Goal: Information Seeking & Learning: Find specific fact

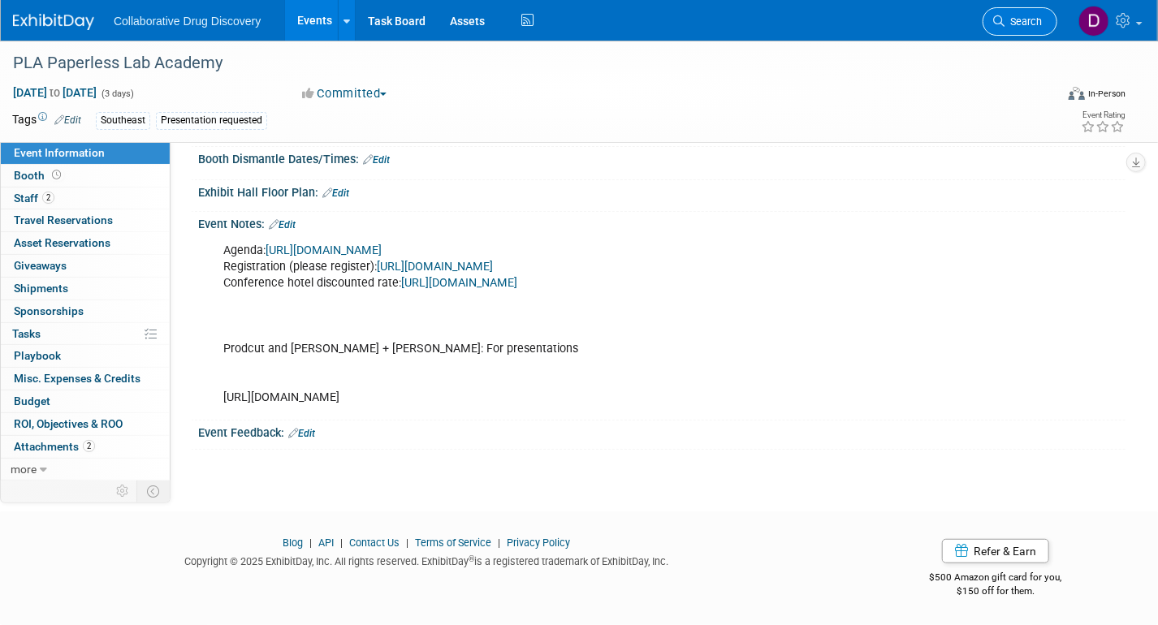
click at [1018, 11] on link "Search" at bounding box center [1019, 21] width 75 height 28
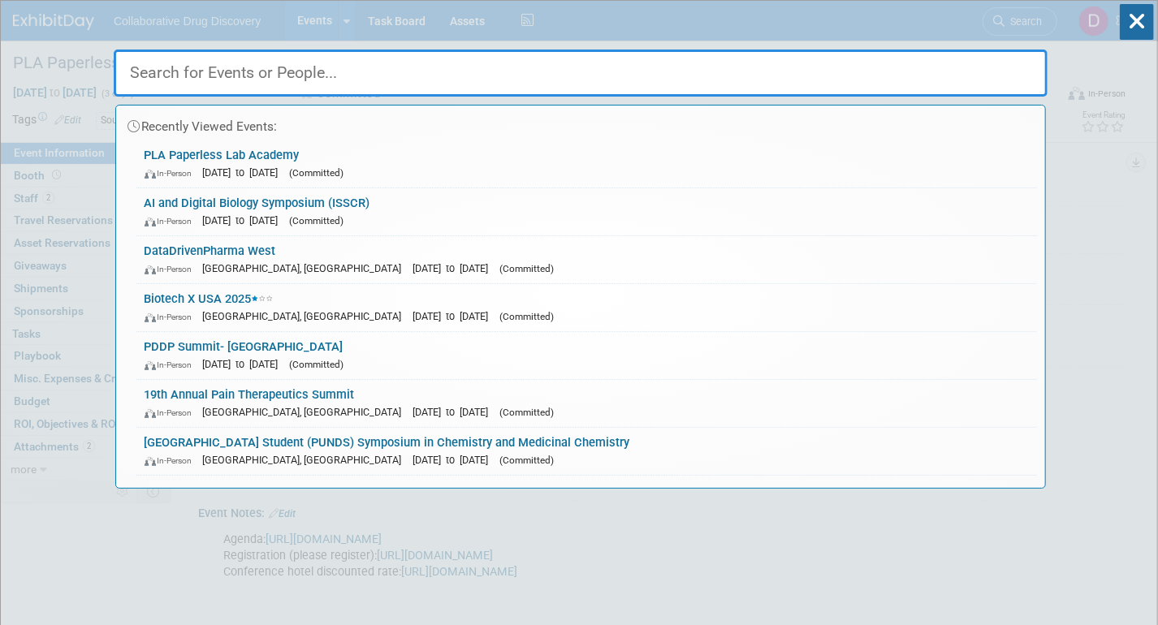
paste input "XV11 SDDN meeting A Coruna"
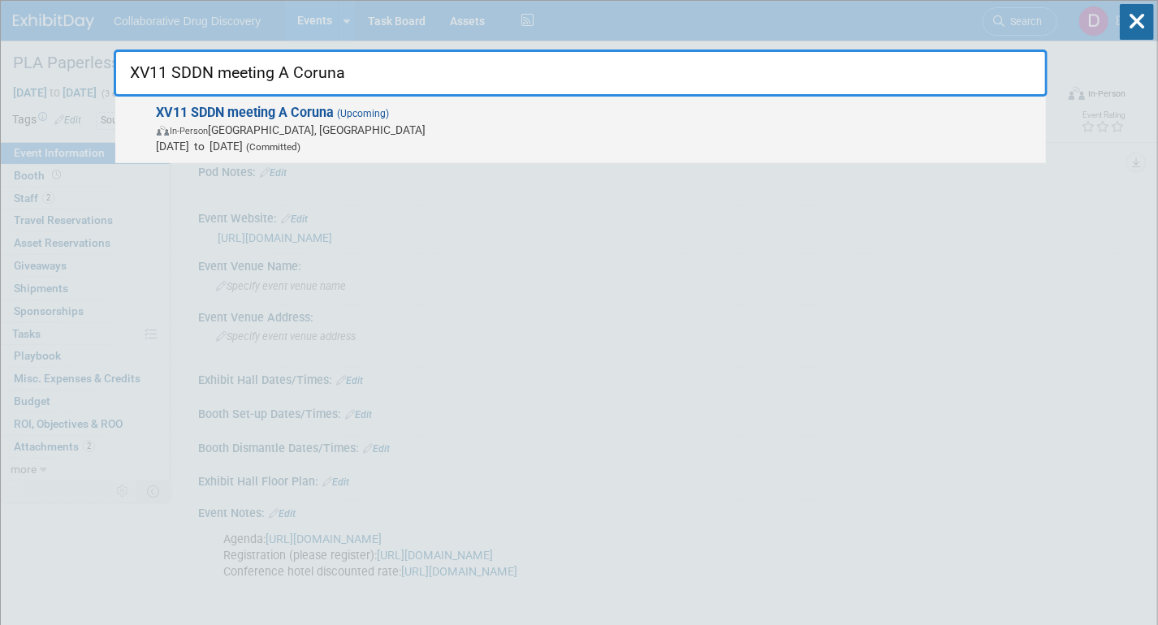
type input "XV11 SDDN meeting A Coruna"
click at [464, 139] on span "Nov 19, 2025 to Nov 21, 2025 (Committed)" at bounding box center [597, 146] width 881 height 16
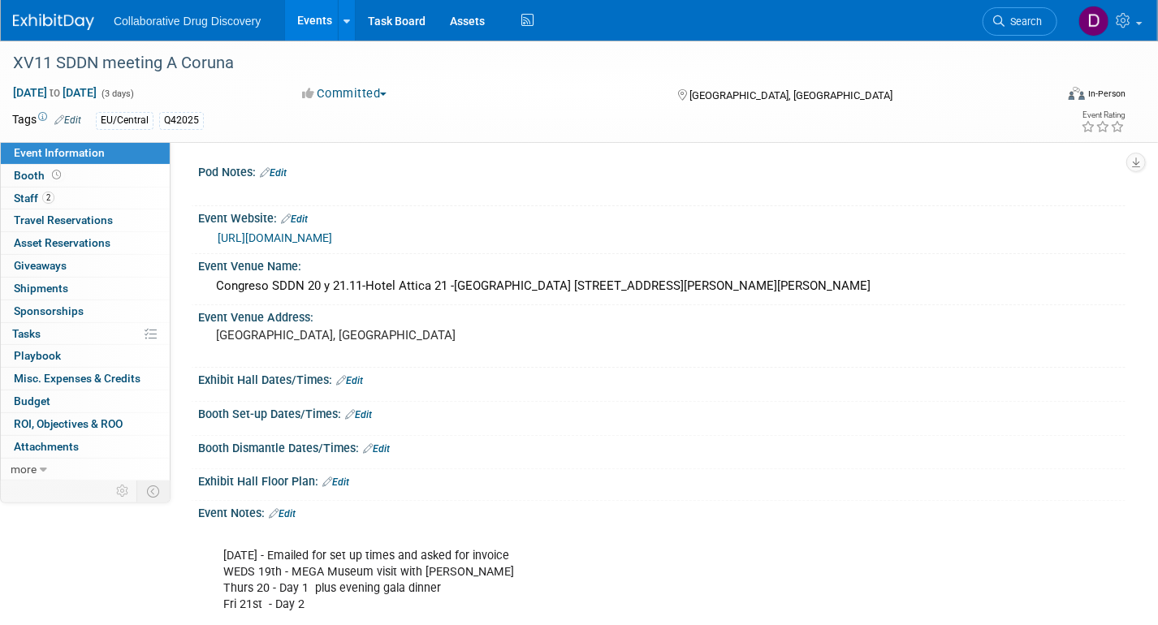
click at [283, 233] on link "https://www.sddn.es/" at bounding box center [275, 237] width 114 height 13
click at [153, 60] on div "XV11 SDDN meeting A Coruna" at bounding box center [518, 63] width 1023 height 29
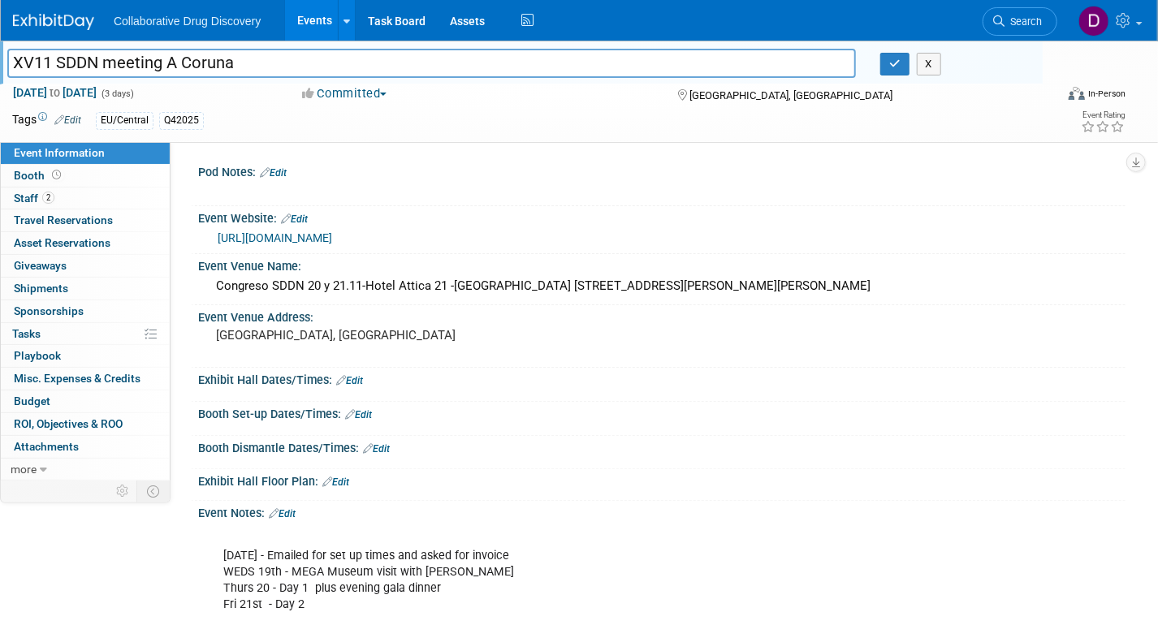
click at [153, 60] on input "XV11 SDDN meeting A Coruna" at bounding box center [431, 63] width 848 height 28
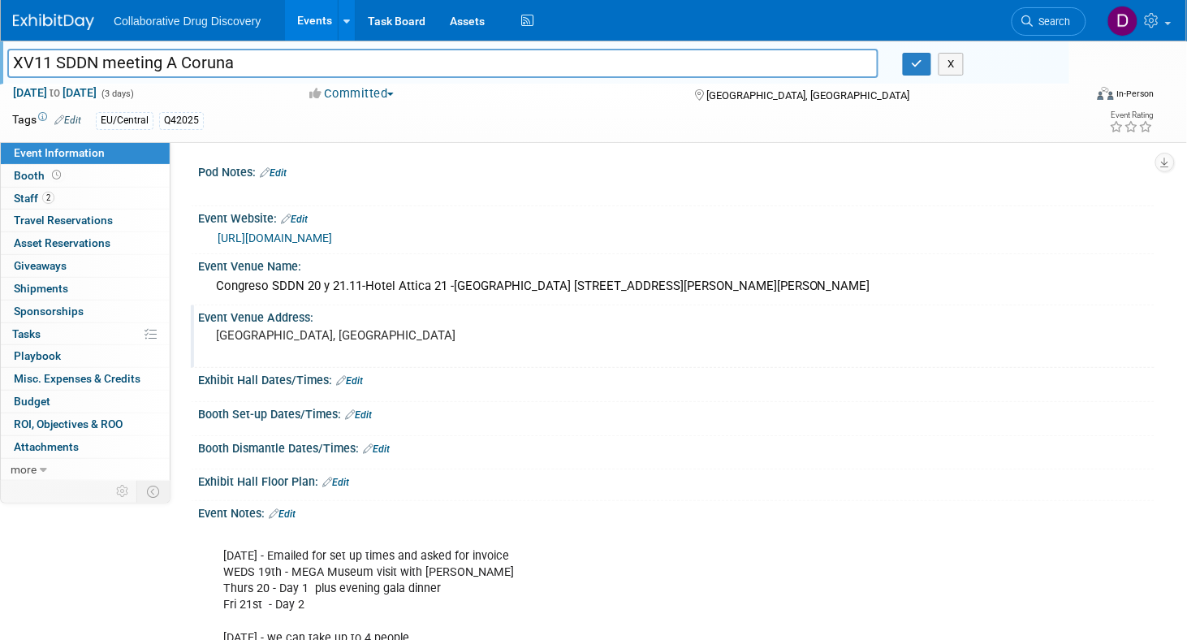
click at [283, 339] on pre "A Coruña, Spain​" at bounding box center [397, 335] width 363 height 15
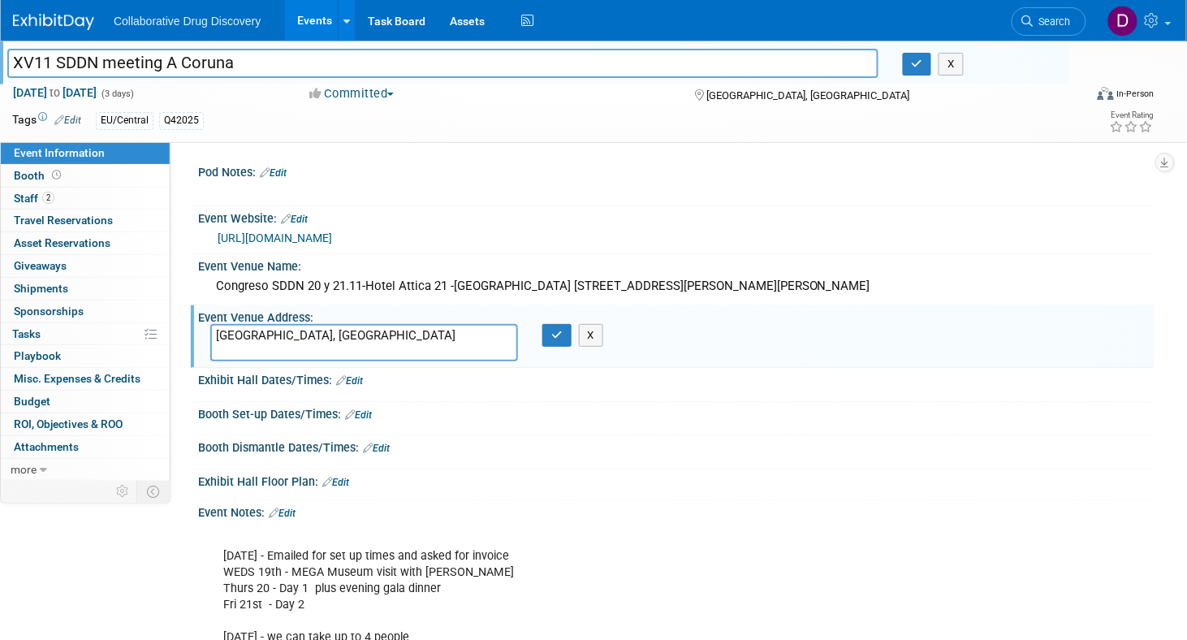
click at [283, 339] on textarea "A Coruña, Spain​" at bounding box center [364, 342] width 308 height 37
click at [136, 70] on input "XV11 SDDN meeting A Coruna" at bounding box center [442, 63] width 871 height 28
click at [242, 334] on textarea "A Coruña, Spain​" at bounding box center [364, 342] width 308 height 37
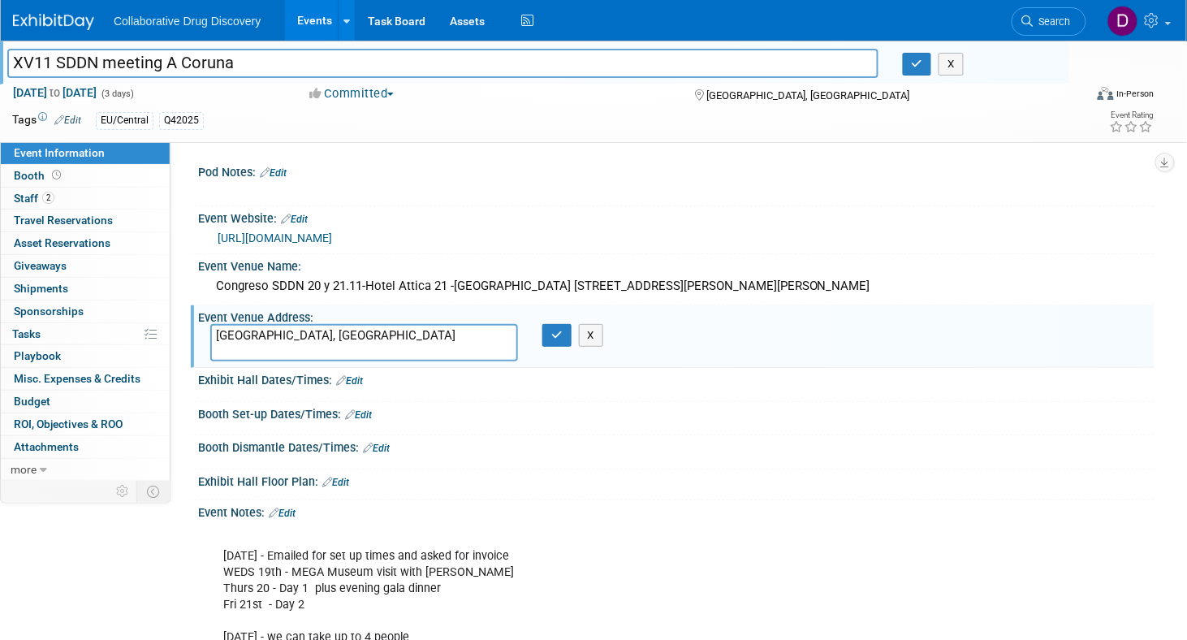
click at [242, 334] on textarea "A Coruña, Spain​" at bounding box center [364, 342] width 308 height 37
click at [136, 70] on input "XV11 SDDN meeting A Coruna" at bounding box center [442, 63] width 871 height 28
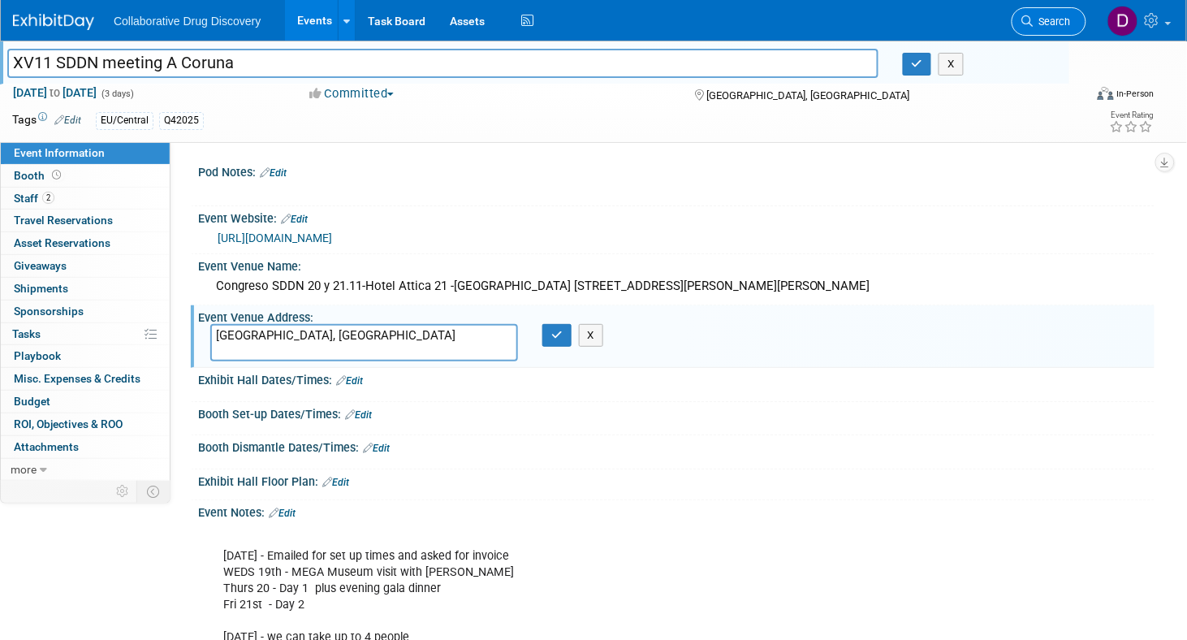
click at [1042, 27] on span "Search" at bounding box center [1051, 21] width 37 height 12
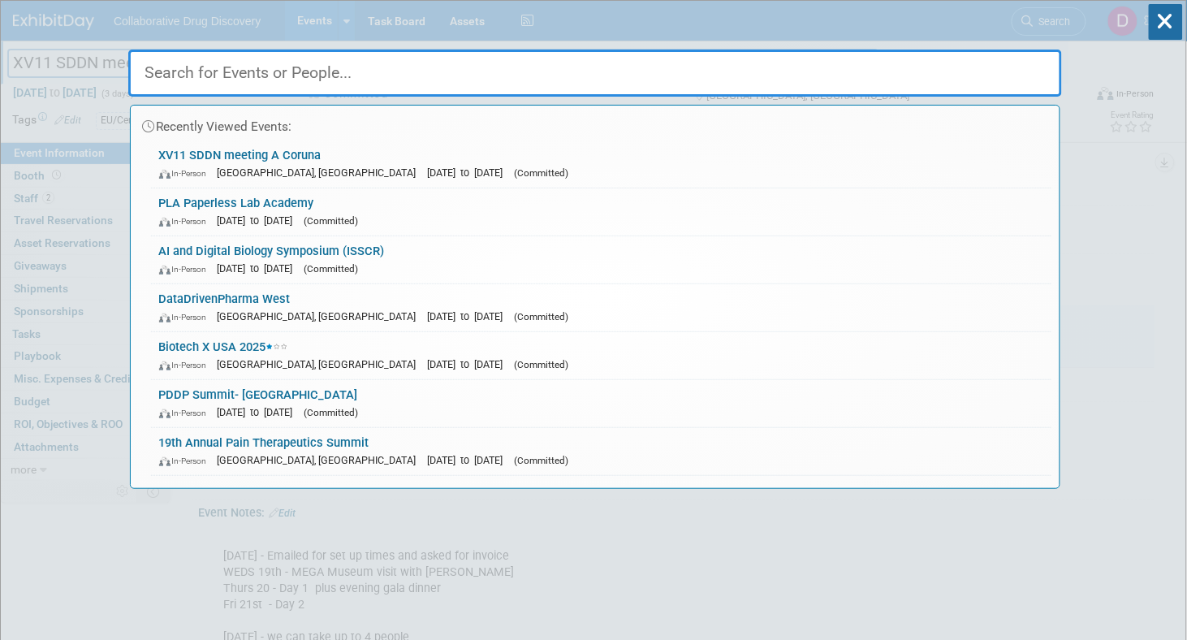
paste input "London Life Sciences Week 2025"
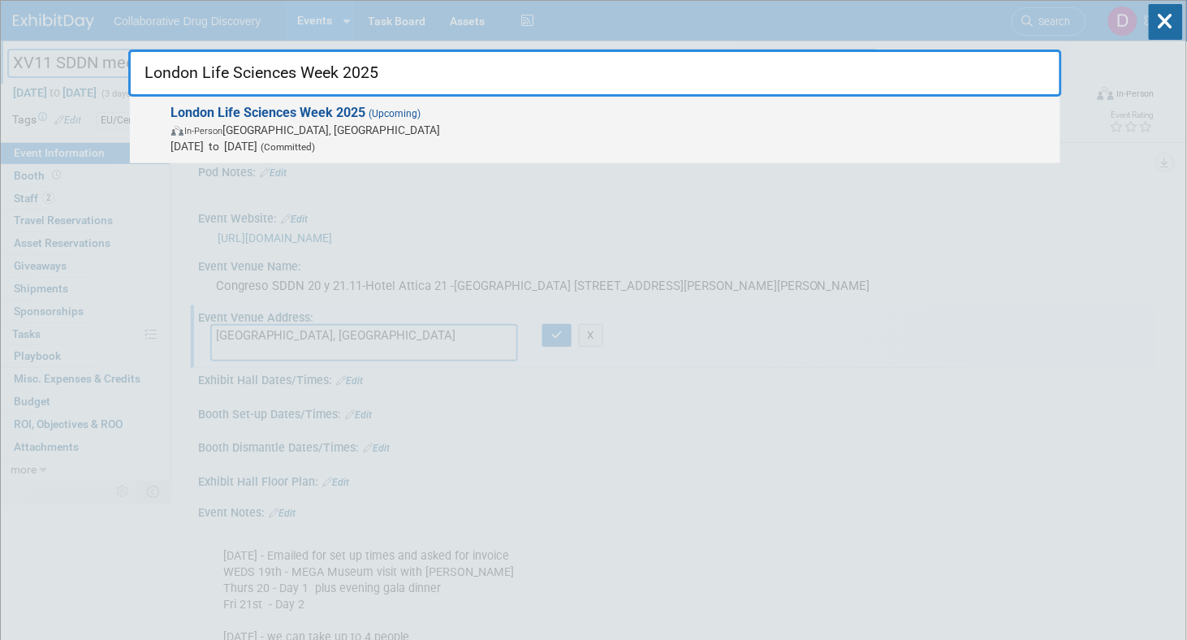
type input "London Life Sciences Week 2025"
click at [420, 130] on span "In-Person London, United Kingdom" at bounding box center [611, 130] width 881 height 16
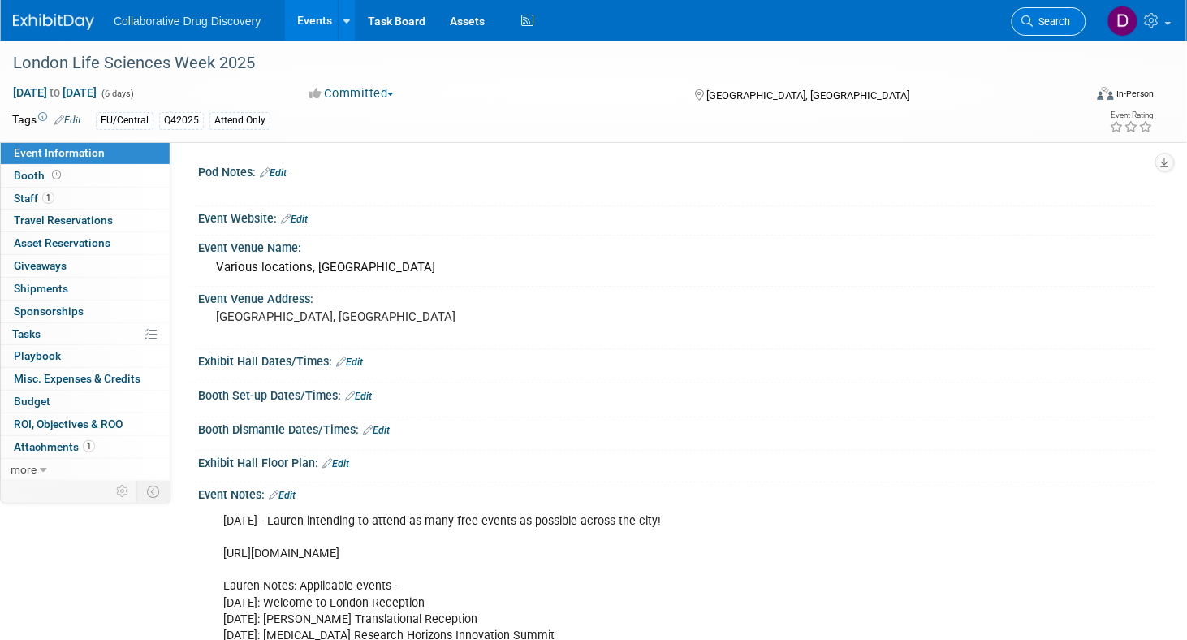
click at [1050, 29] on link "Search" at bounding box center [1048, 21] width 75 height 28
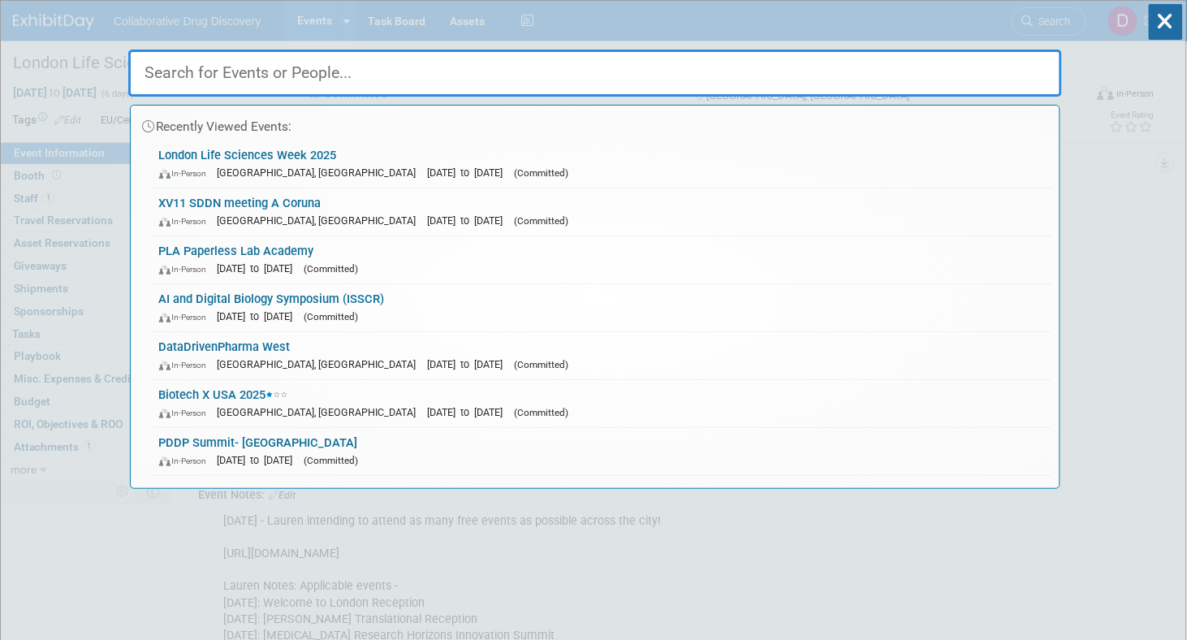
paste input "CIRTN National Meeting 2025"
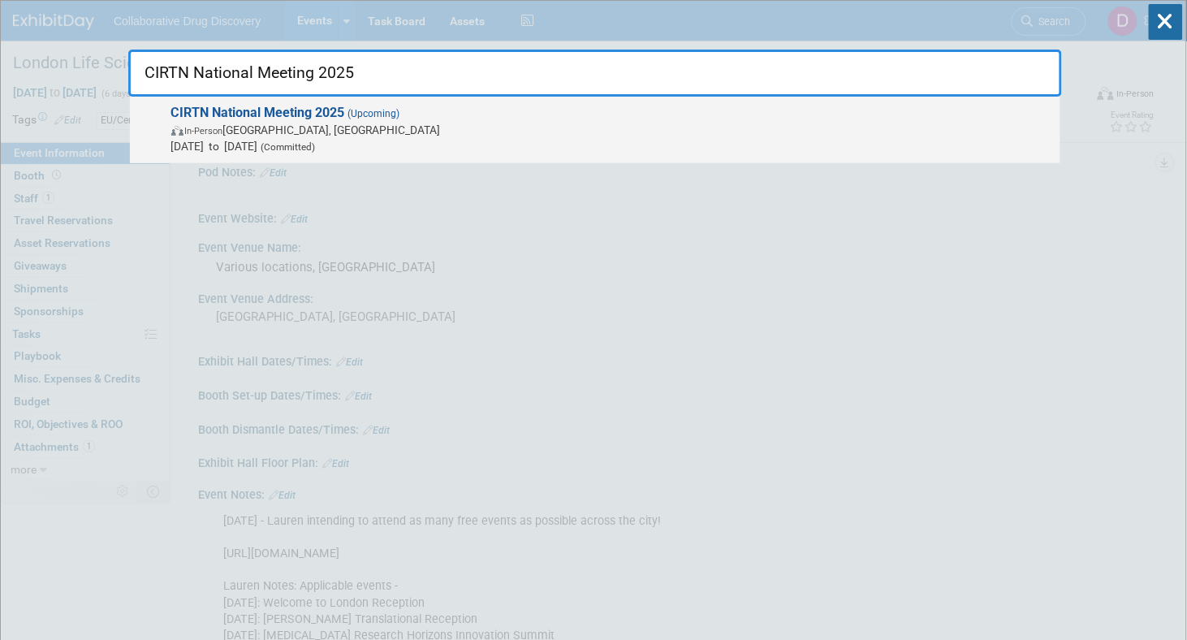
type input "CIRTN National Meeting 2025"
click at [434, 142] on span "Nov 24, 2025 to Nov 25, 2025 (Committed)" at bounding box center [611, 146] width 881 height 16
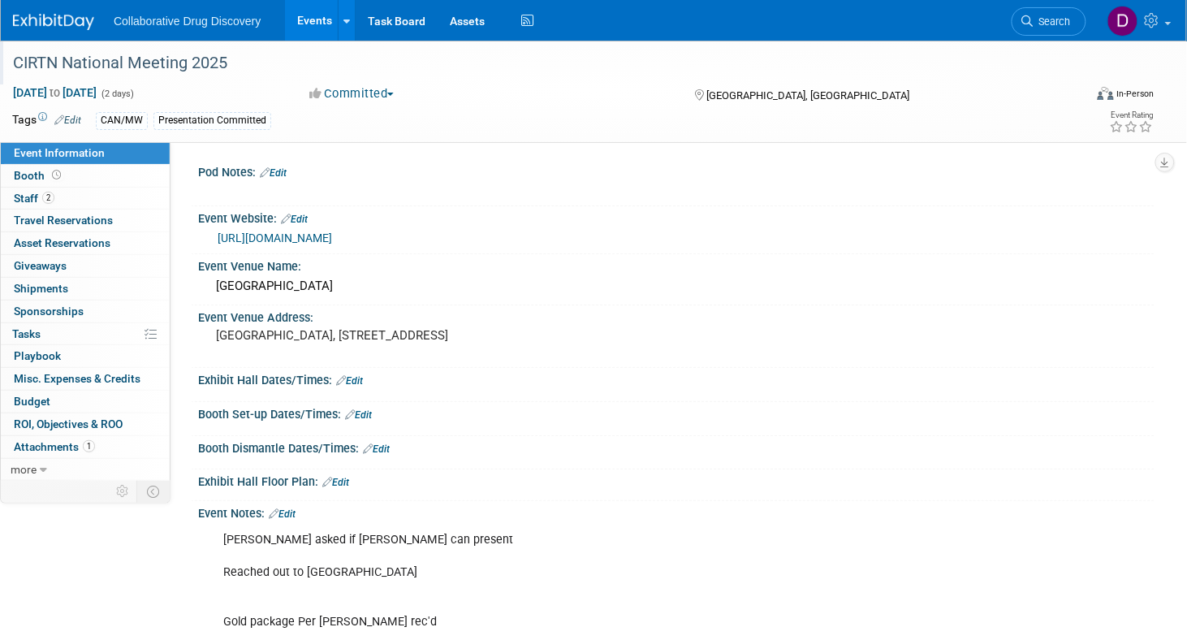
click at [207, 51] on div "CIRTN National Meeting 2025" at bounding box center [532, 63] width 1050 height 29
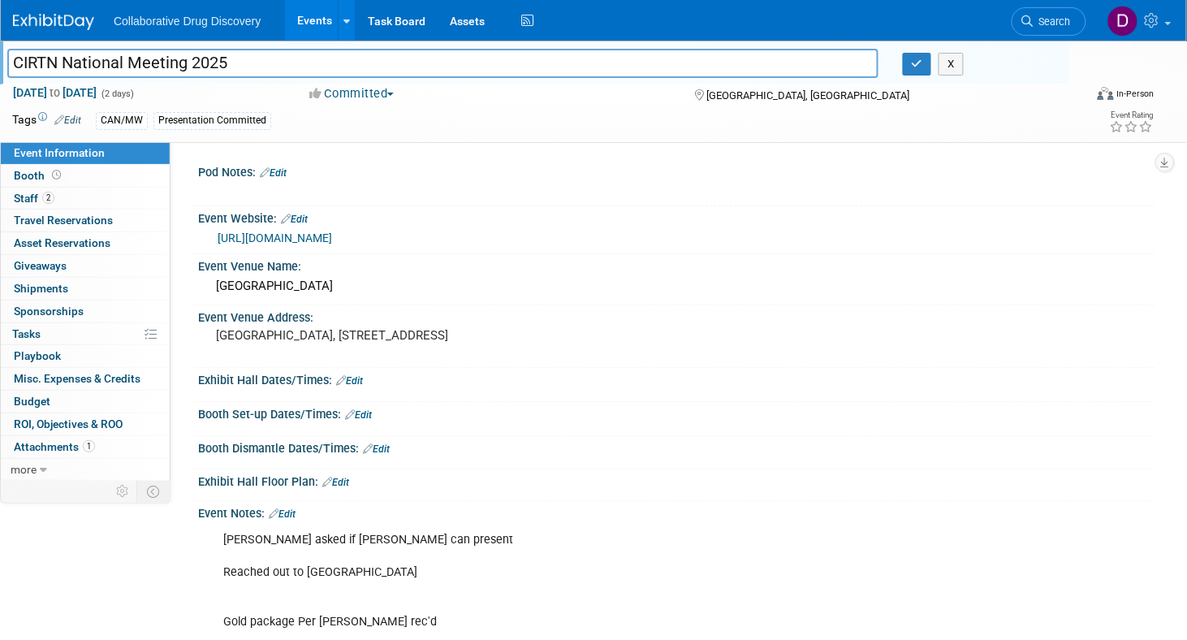
click at [207, 51] on input "CIRTN National Meeting 2025" at bounding box center [442, 63] width 871 height 28
click at [238, 238] on link "https://islets.ca/" at bounding box center [275, 237] width 114 height 13
click at [1084, 19] on ul "Search" at bounding box center [1054, 20] width 87 height 40
click at [1053, 21] on span "Search" at bounding box center [1051, 21] width 37 height 12
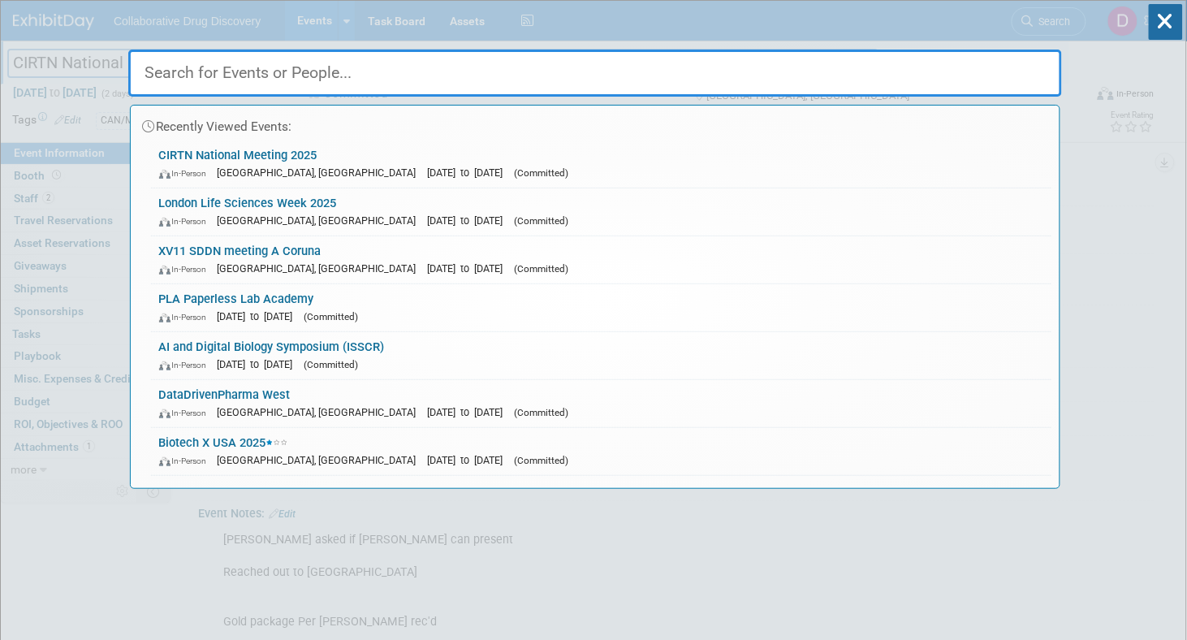
paste input "Biofit 2025"
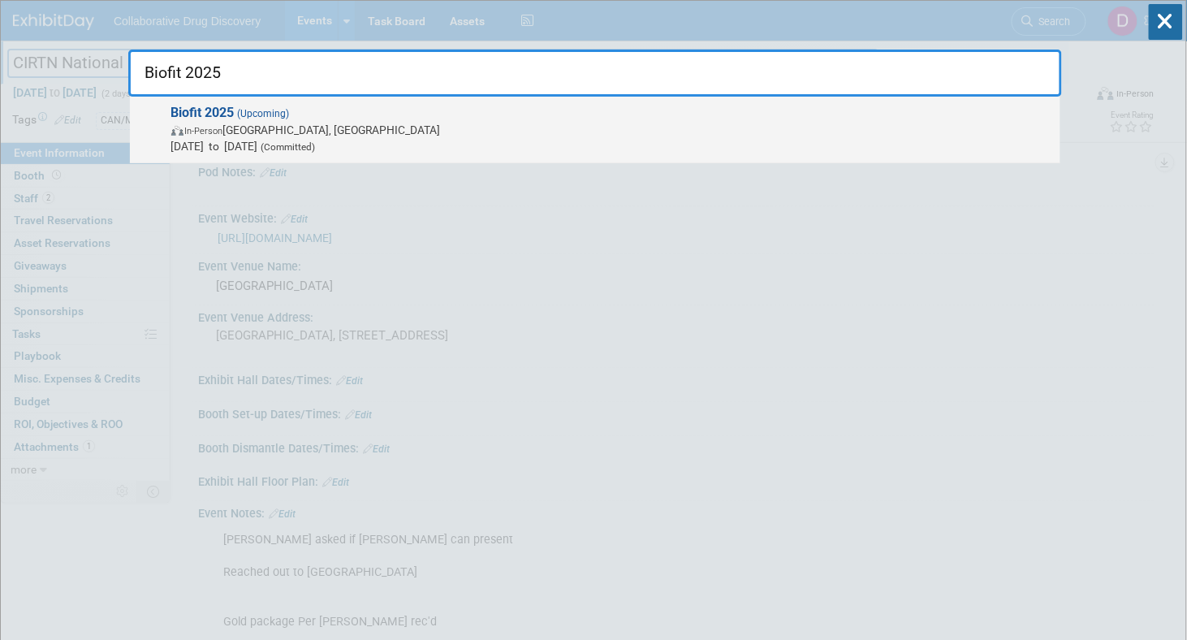
type input "Biofit 2025"
click at [502, 127] on span "In-Person Strasbourg, France" at bounding box center [611, 130] width 881 height 16
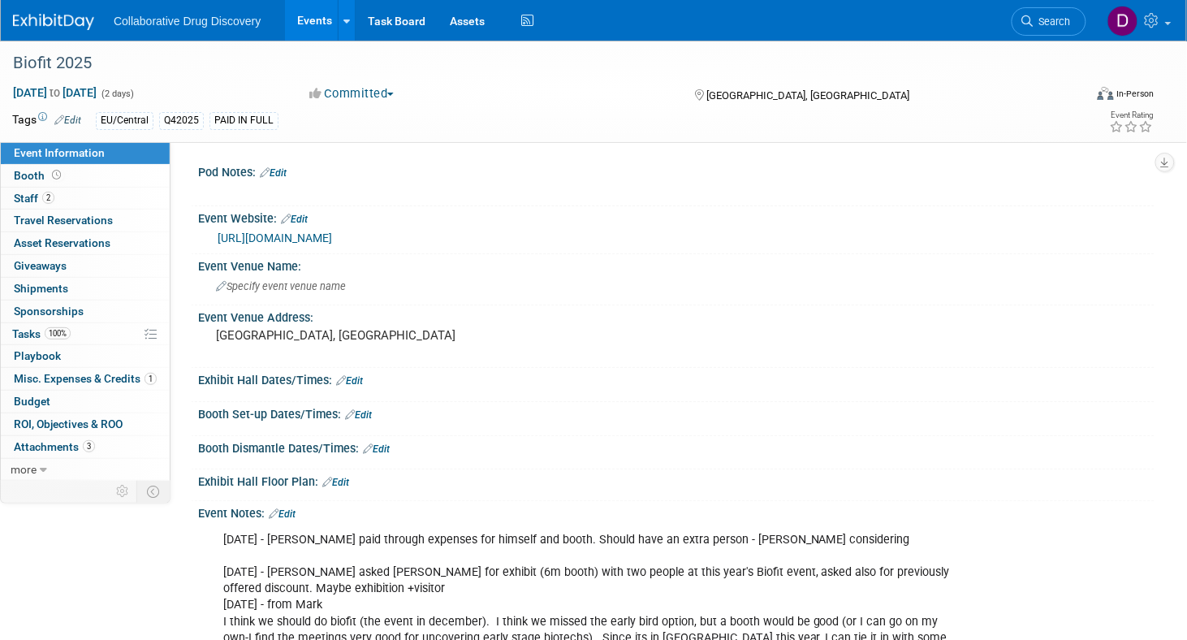
click at [313, 241] on link "[URL][DOMAIN_NAME]" at bounding box center [275, 237] width 114 height 13
click at [0, 0] on body "Collaborative Drug Discovery Events Add Event Bulk Upload Events Shareable Even…" at bounding box center [593, 320] width 1187 height 640
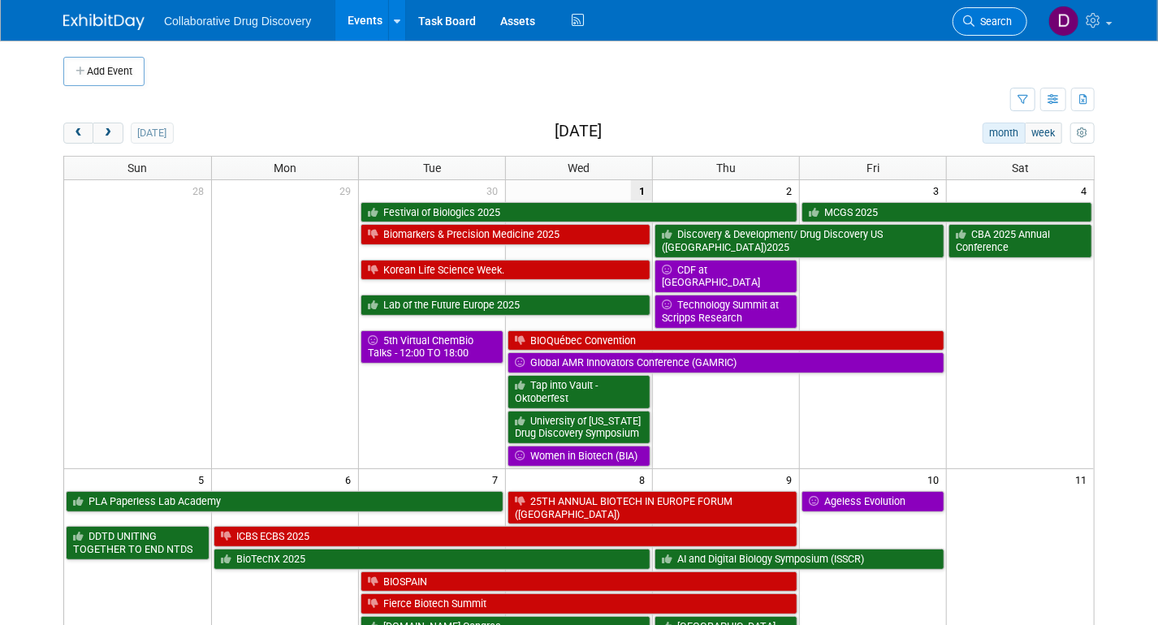
click at [991, 21] on span "Search" at bounding box center [992, 21] width 37 height 12
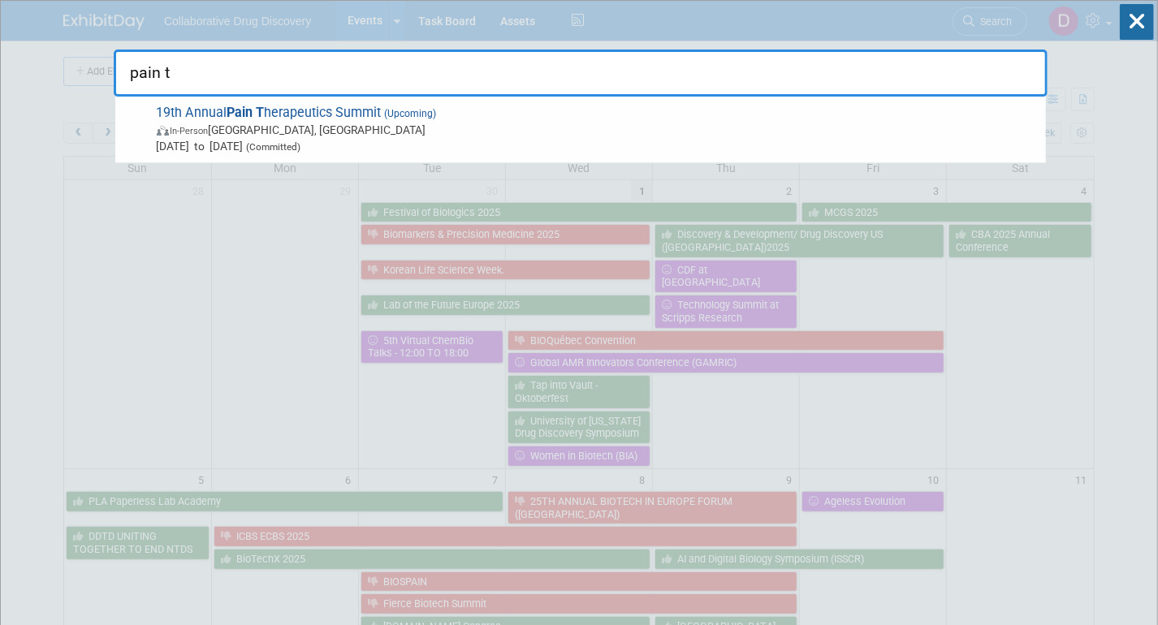
type input "pain th"
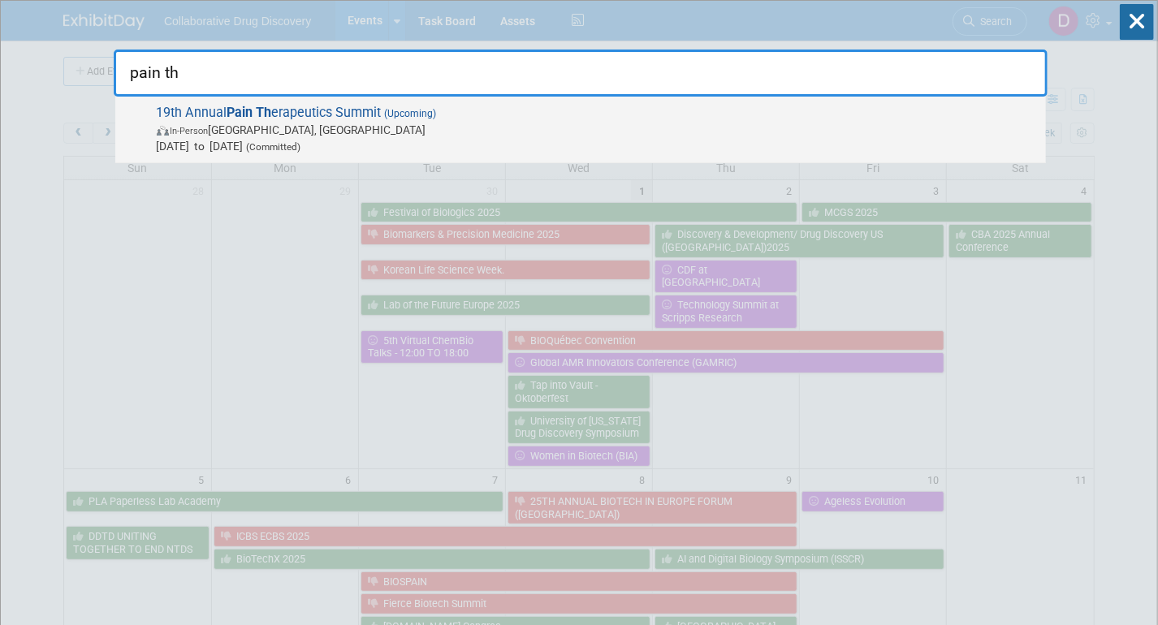
click at [615, 142] on span "Oct 13, 2025 to Oct 14, 2025 (Committed)" at bounding box center [597, 146] width 881 height 16
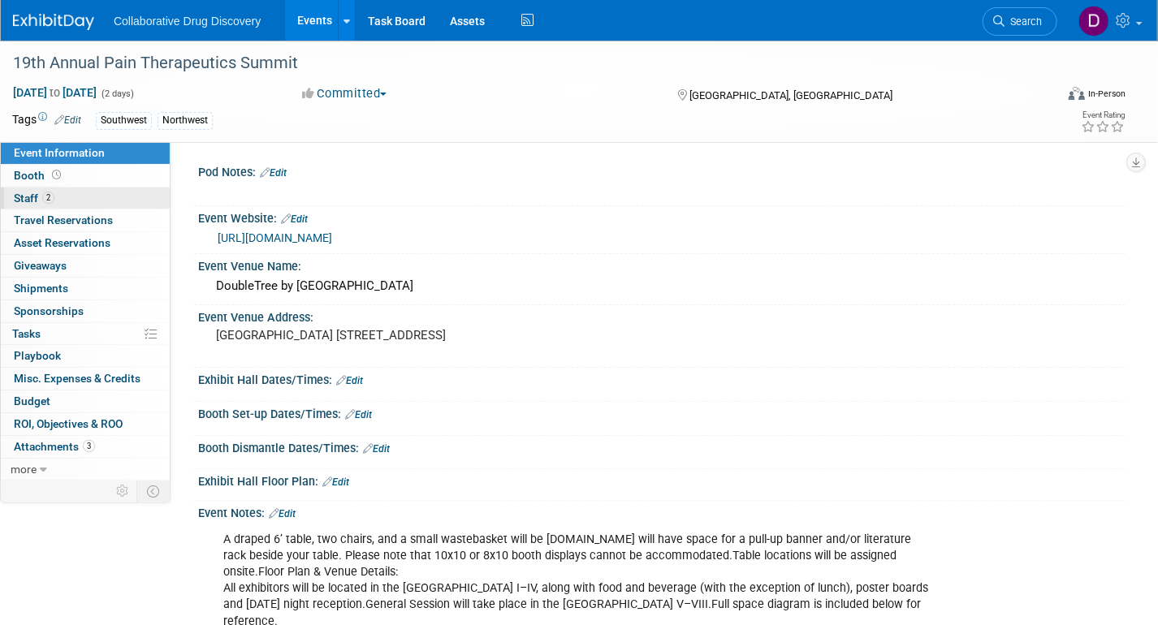
click at [63, 193] on link "2 Staff 2" at bounding box center [85, 199] width 169 height 22
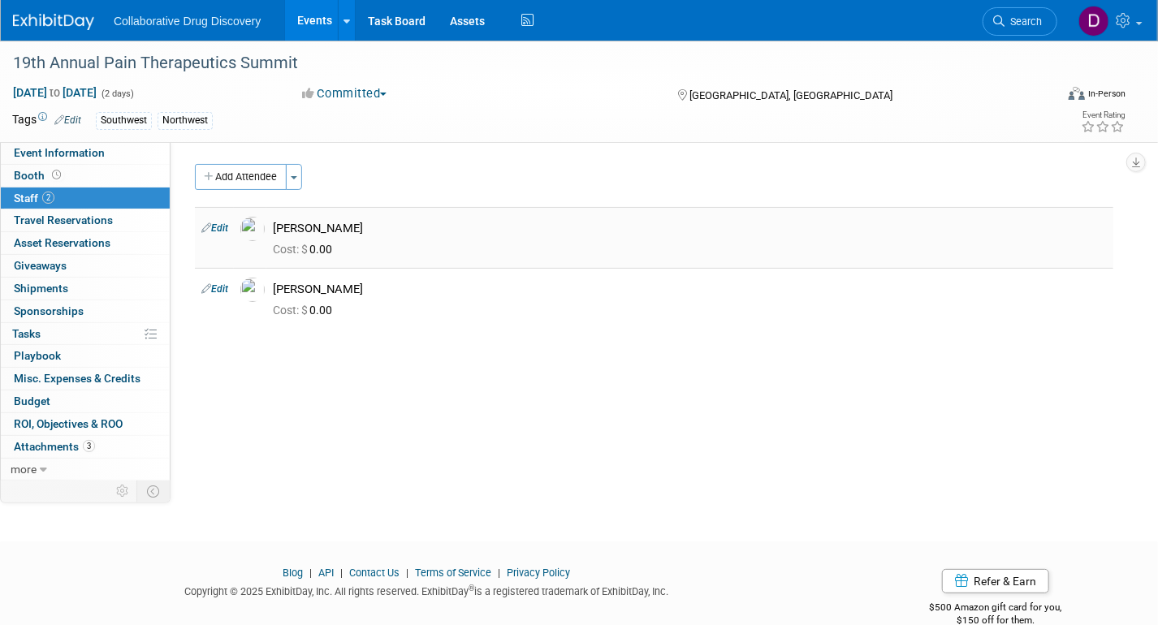
click at [343, 214] on td "Janice Darlington Cost: $ 0.00" at bounding box center [689, 237] width 847 height 61
click at [319, 231] on div "[PERSON_NAME]" at bounding box center [690, 228] width 834 height 15
copy td "[PERSON_NAME]"
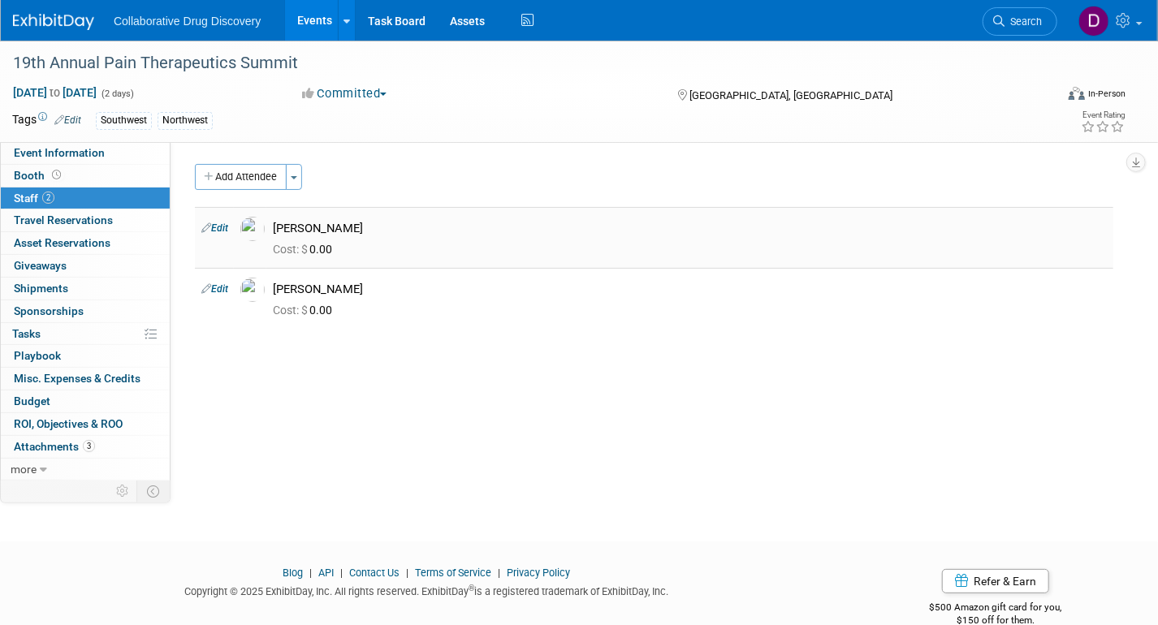
click at [226, 224] on link "Edit" at bounding box center [214, 227] width 27 height 11
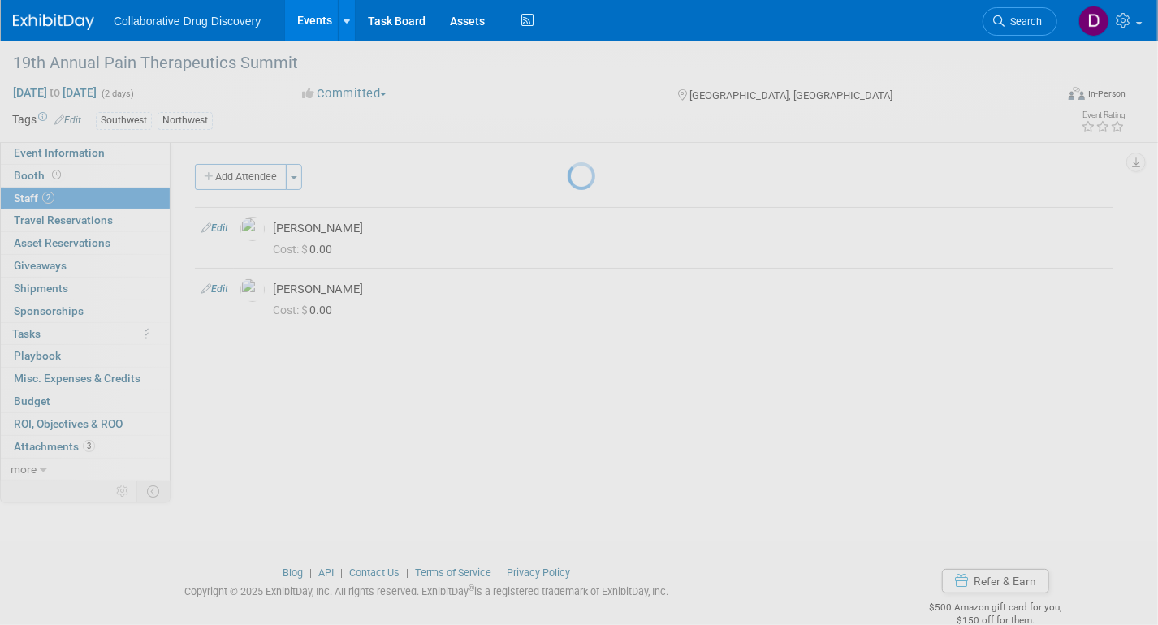
select select "2f6a211f-211c-4e8b-9396-a5e0fc703ff0"
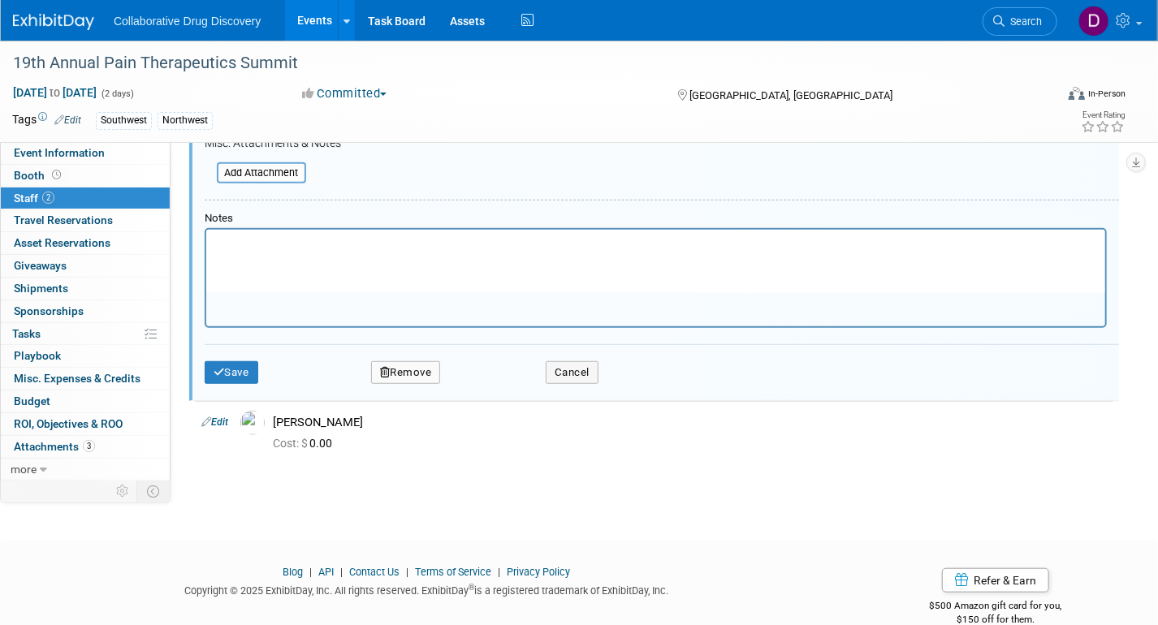
scroll to position [53, 0]
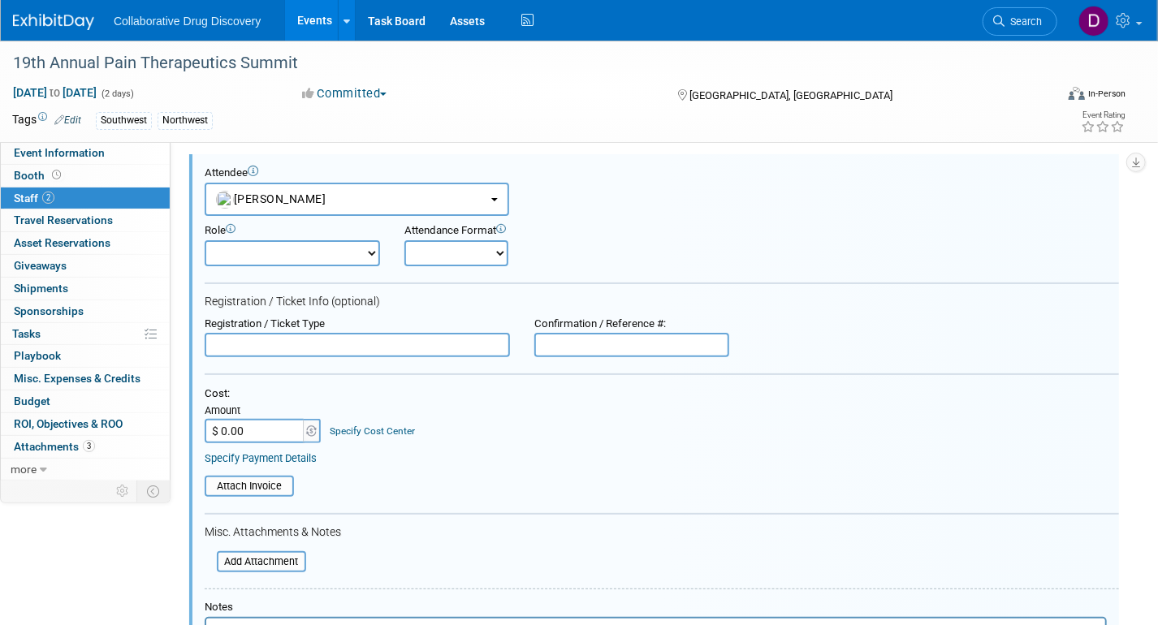
click at [1051, 6] on li "Search" at bounding box center [1019, 20] width 75 height 40
click at [1029, 22] on span "Search" at bounding box center [1022, 21] width 37 height 12
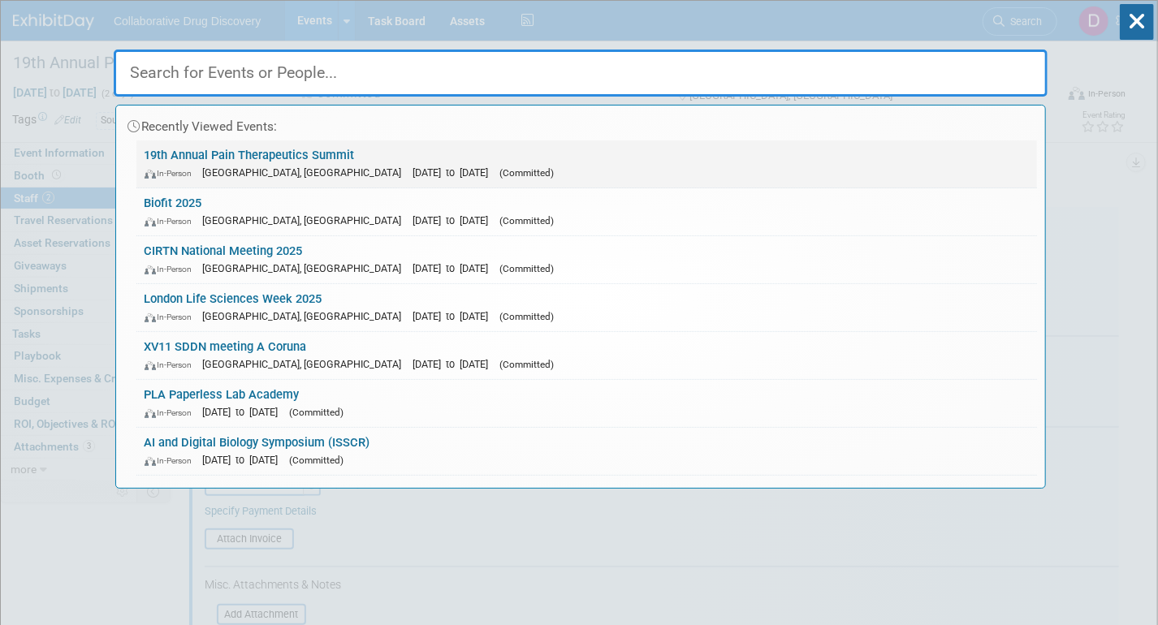
click at [316, 162] on link "19th Annual Pain Therapeutics Summit In-Person San Diego, CA Oct 13, 2025 to Oc…" at bounding box center [586, 163] width 900 height 47
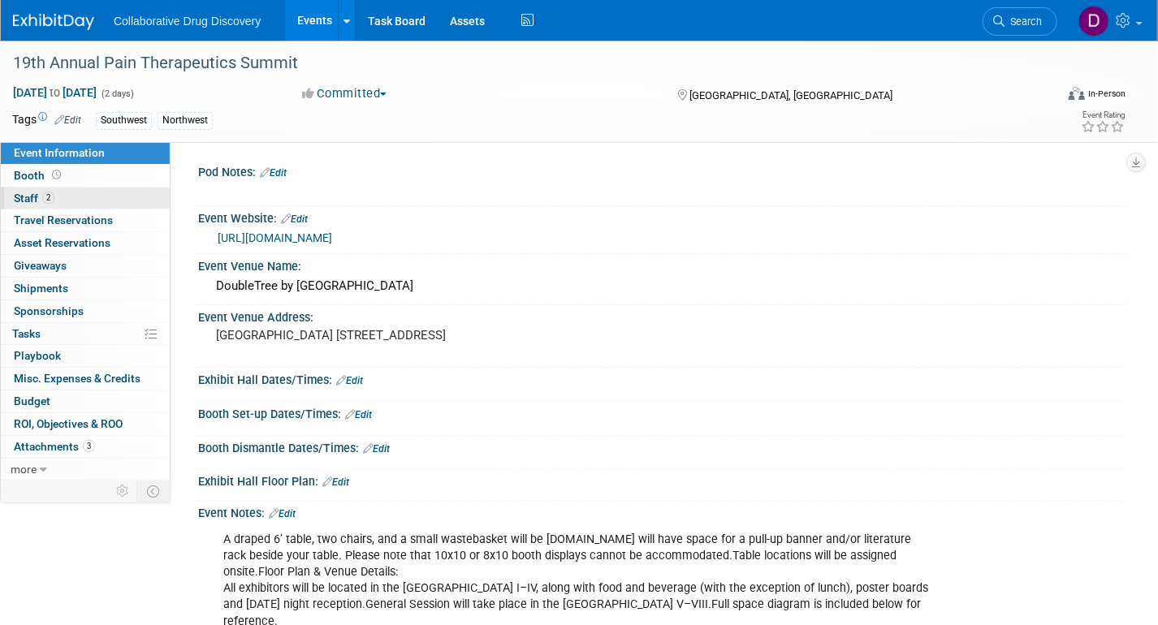
click at [83, 201] on link "2 Staff 2" at bounding box center [85, 199] width 169 height 22
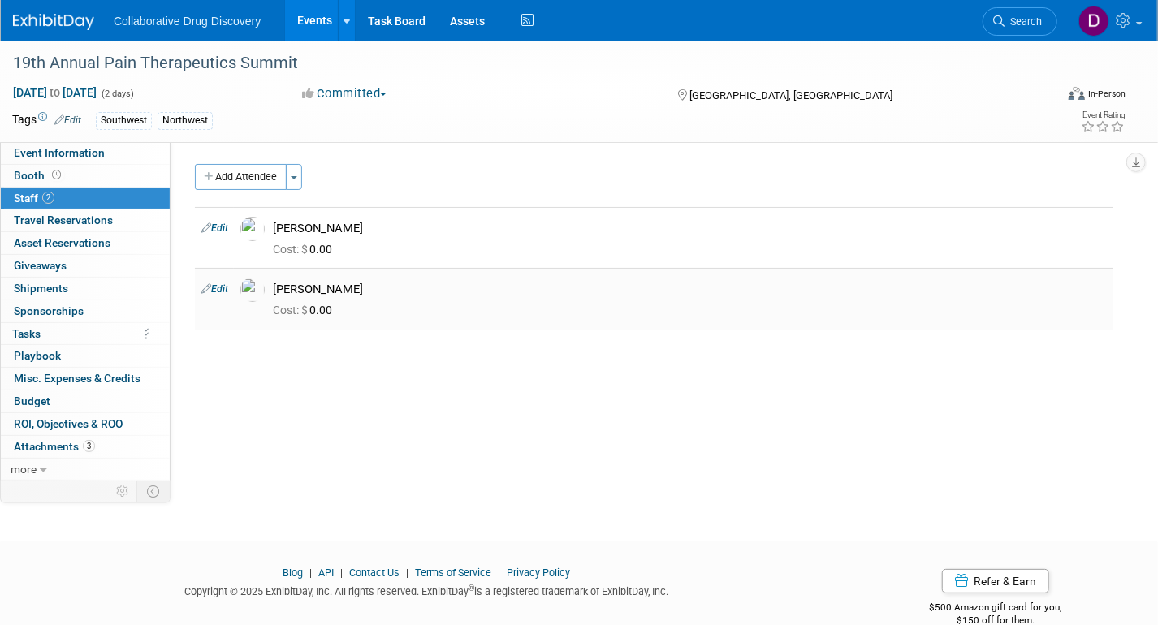
click at [304, 289] on div "[PERSON_NAME]" at bounding box center [690, 289] width 834 height 15
copy td "[PERSON_NAME]"
click at [1004, 28] on link "Search" at bounding box center [1019, 21] width 75 height 28
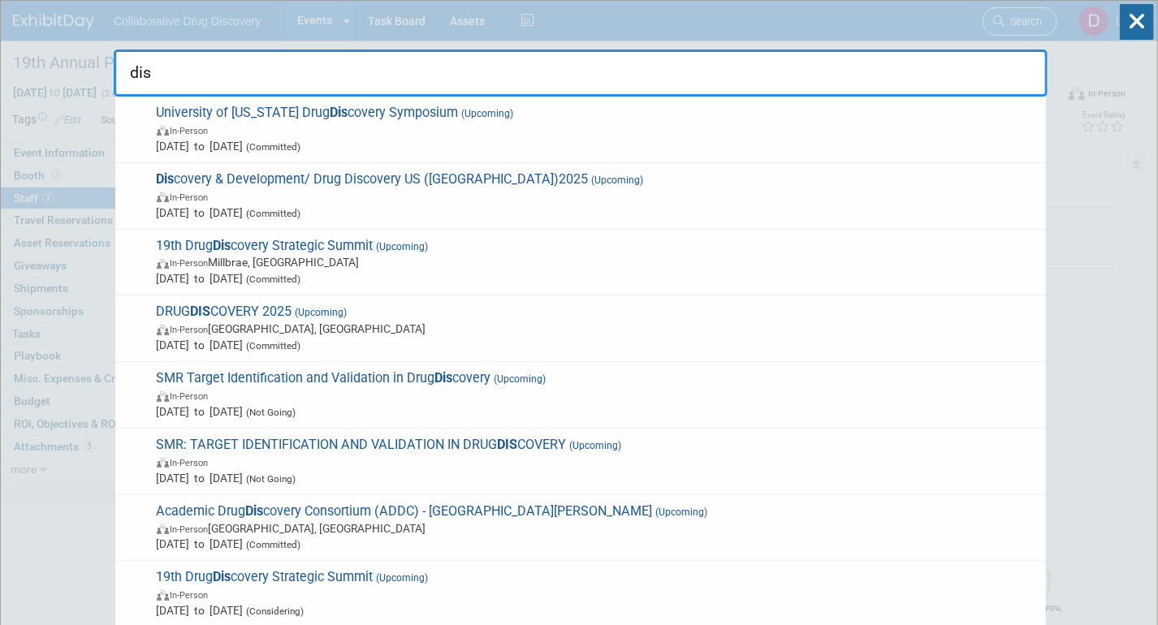
type input "disc"
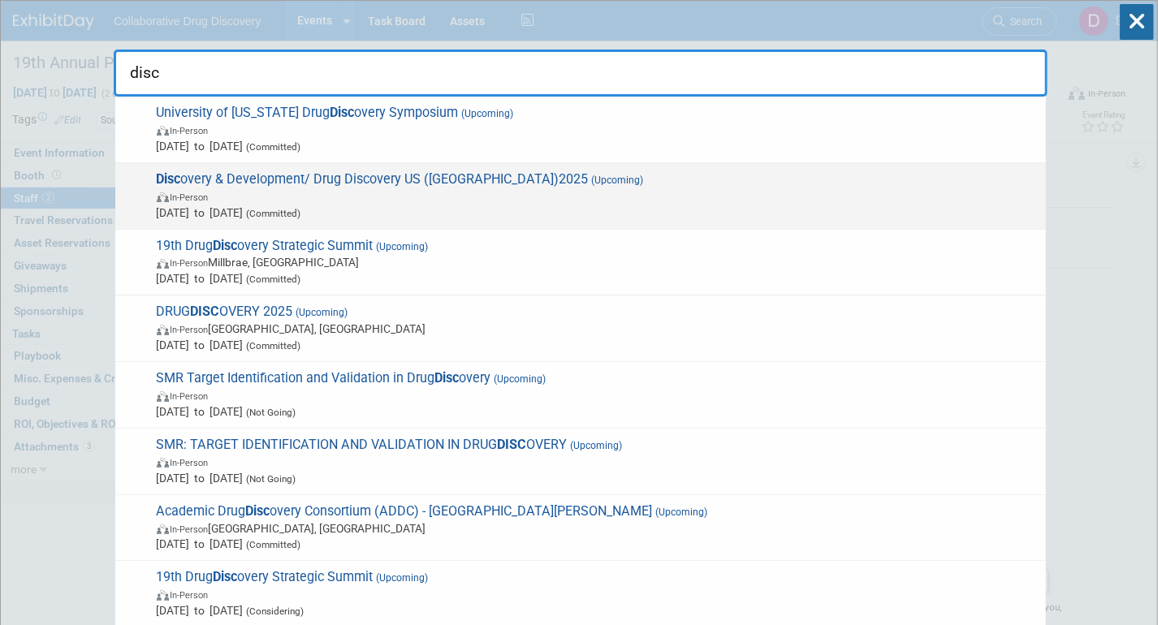
click at [675, 192] on span "In-Person" at bounding box center [597, 196] width 881 height 16
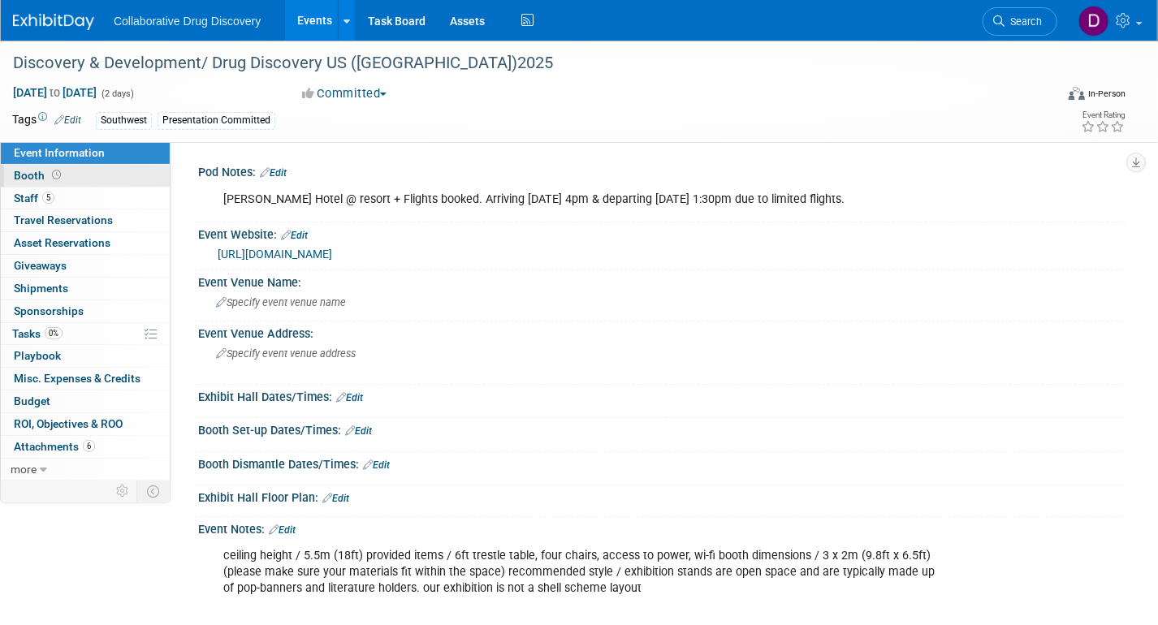
click at [65, 175] on link "Booth" at bounding box center [85, 176] width 169 height 22
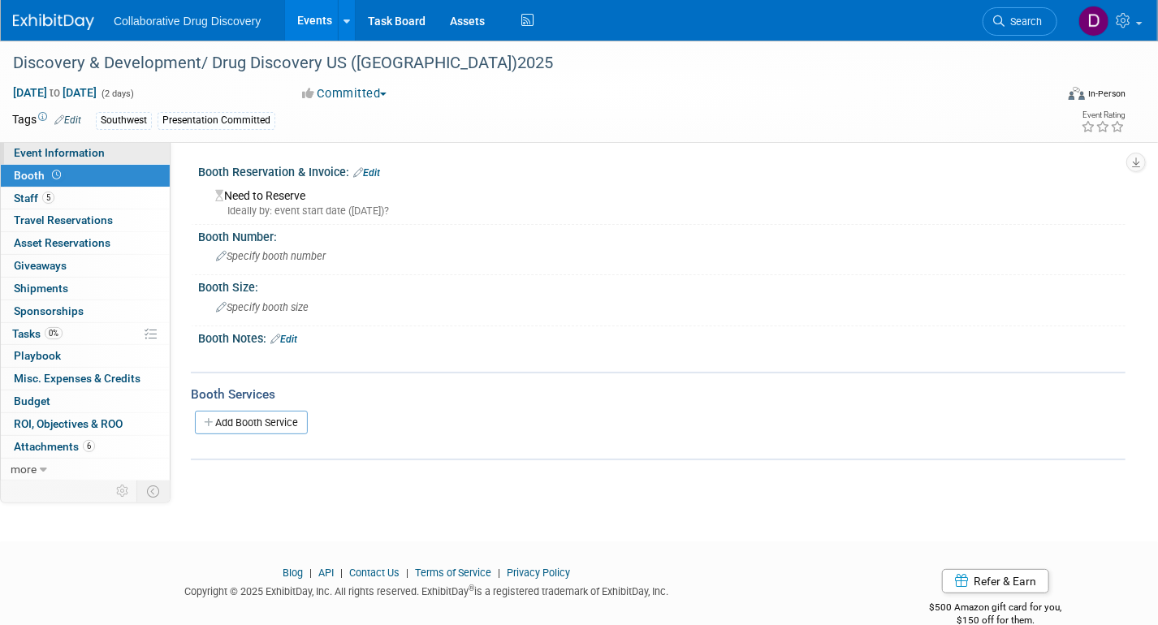
click at [78, 152] on span "Event Information" at bounding box center [59, 152] width 91 height 13
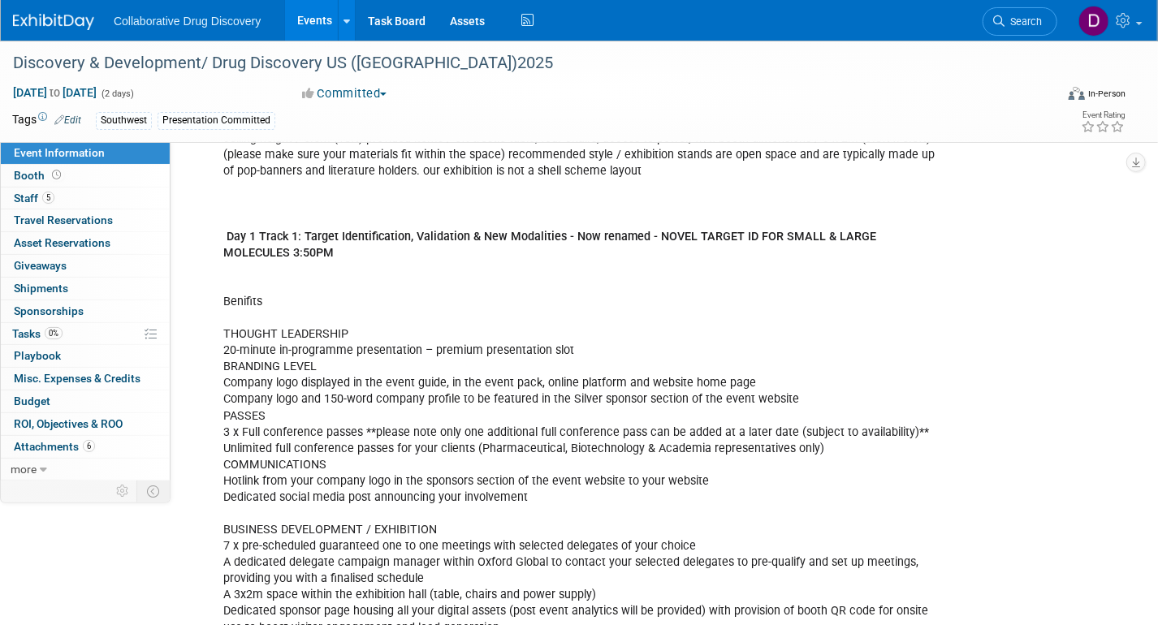
scroll to position [285, 0]
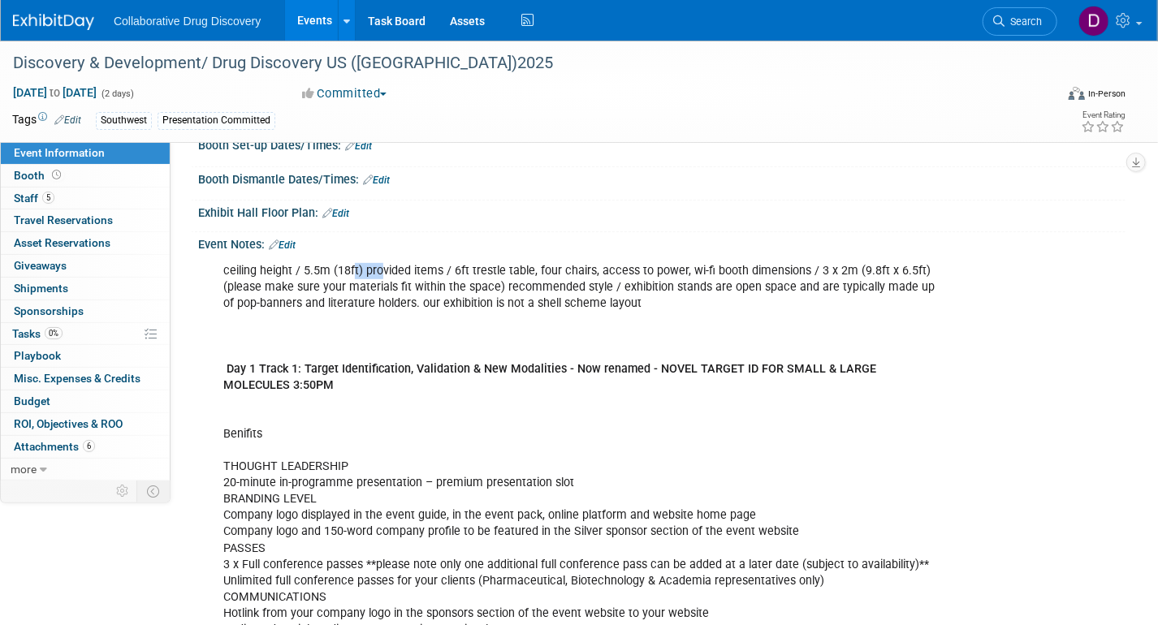
drag, startPoint x: 351, startPoint y: 271, endPoint x: 497, endPoint y: 300, distance: 148.9
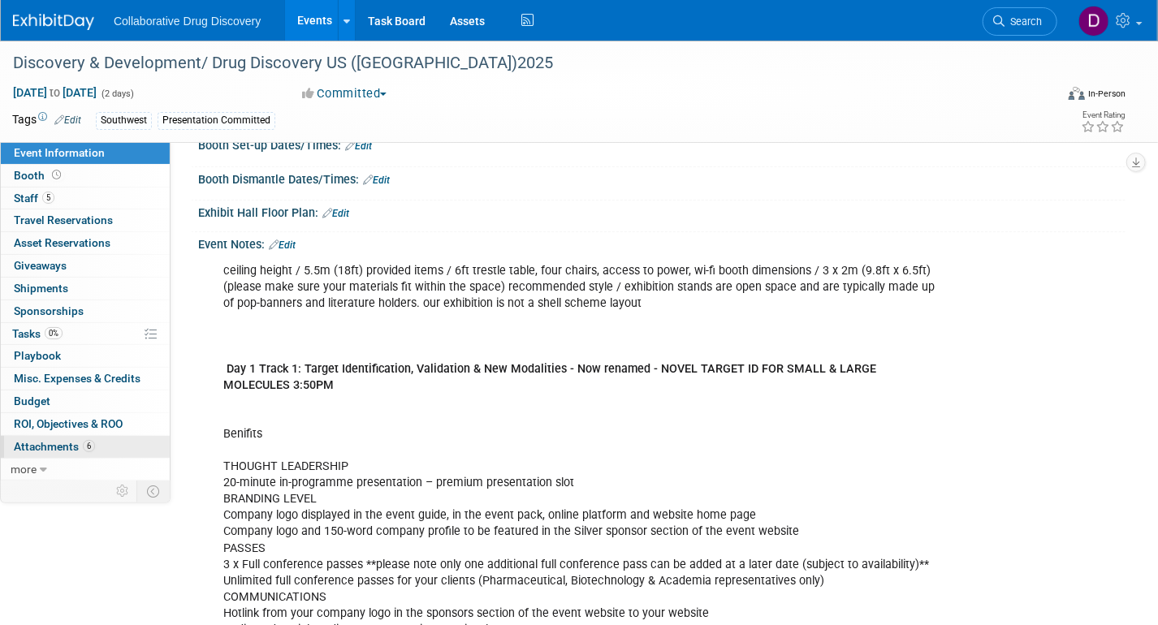
click at [66, 446] on span "Attachments 6" at bounding box center [54, 446] width 81 height 13
